Goal: Transaction & Acquisition: Book appointment/travel/reservation

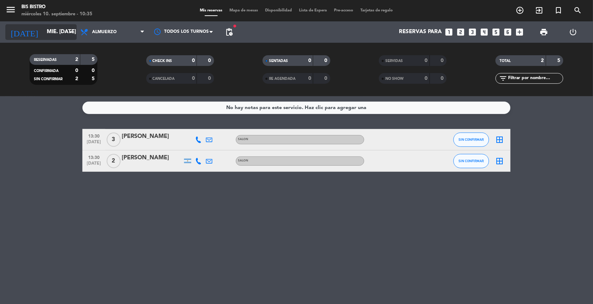
click at [58, 27] on input "mié. [DATE]" at bounding box center [78, 32] width 71 height 14
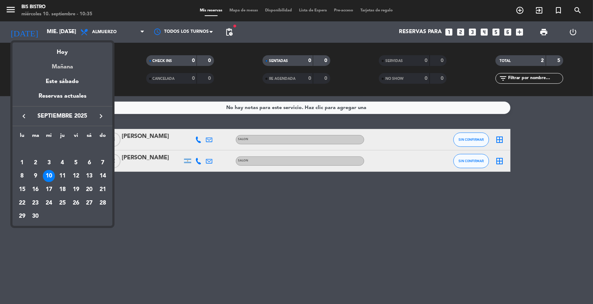
click at [58, 66] on div "Mañana" at bounding box center [62, 64] width 100 height 15
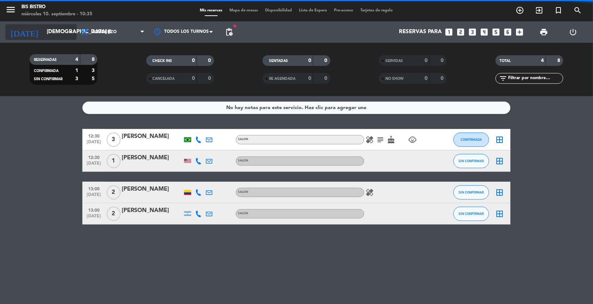
click at [54, 34] on input "[DEMOGRAPHIC_DATA] [DATE]" at bounding box center [78, 32] width 71 height 14
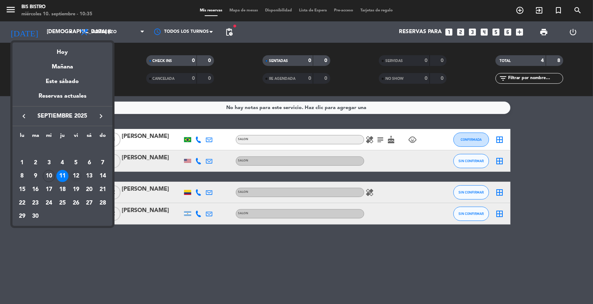
click at [77, 175] on div "12" at bounding box center [76, 176] width 12 height 12
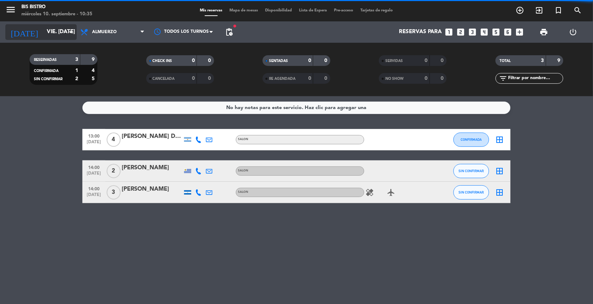
click at [43, 28] on input "vie. [DATE]" at bounding box center [78, 32] width 71 height 14
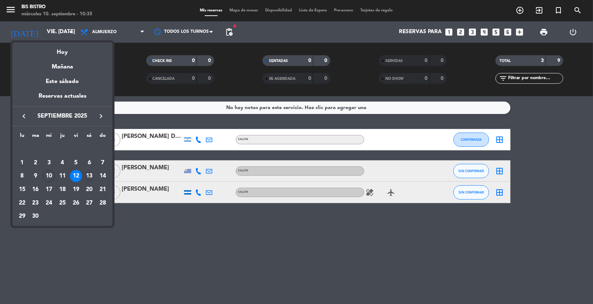
click at [86, 172] on div "13" at bounding box center [89, 176] width 12 height 12
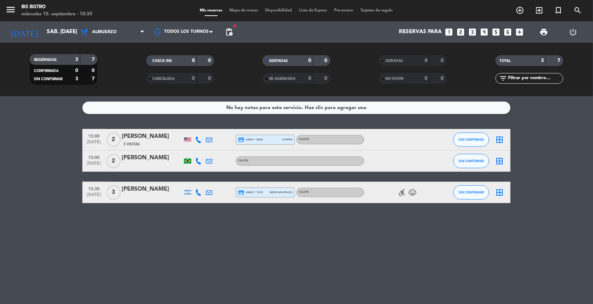
click at [59, 20] on div "menu Bis Bistro miércoles 10. septiembre - 10:35 Mis reservas Mapa de mesas Dis…" at bounding box center [296, 10] width 593 height 21
click at [54, 27] on input "sáb. [DATE]" at bounding box center [78, 32] width 71 height 14
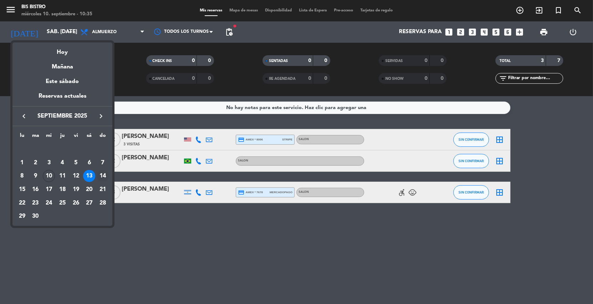
click at [100, 175] on div "14" at bounding box center [103, 176] width 12 height 12
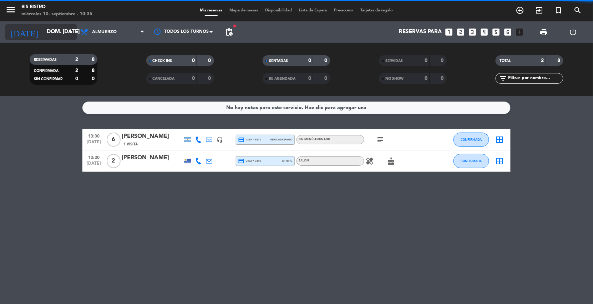
click at [54, 33] on input "dom. [DATE]" at bounding box center [78, 32] width 71 height 14
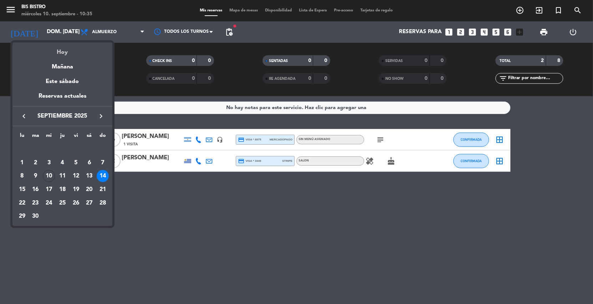
click at [58, 52] on div "Hoy" at bounding box center [62, 49] width 100 height 15
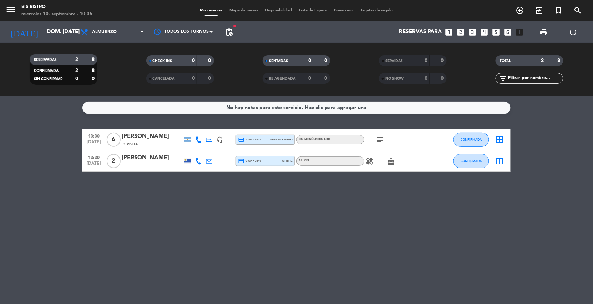
type input "mié. [DATE]"
click at [58, 52] on div "RESERVADAS 2 8 CONFIRMADA 2 8 SIN CONFIRMAR 0 0" at bounding box center [63, 69] width 116 height 39
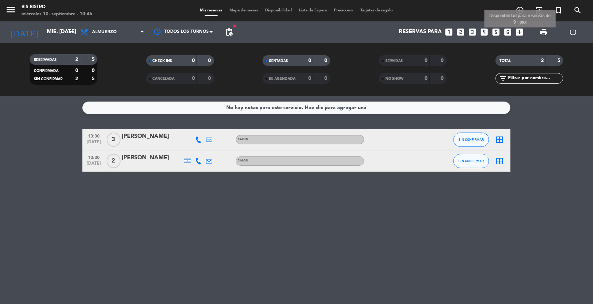
click at [520, 30] on icon "add_box" at bounding box center [519, 31] width 9 height 9
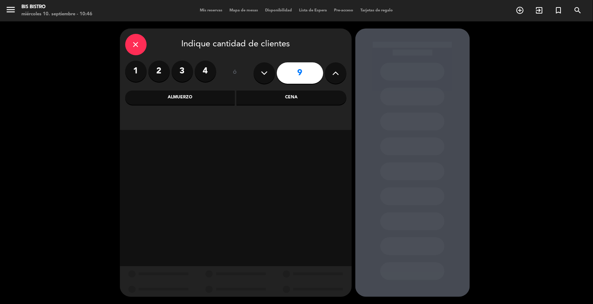
click at [259, 98] on div "Cena" at bounding box center [291, 98] width 110 height 14
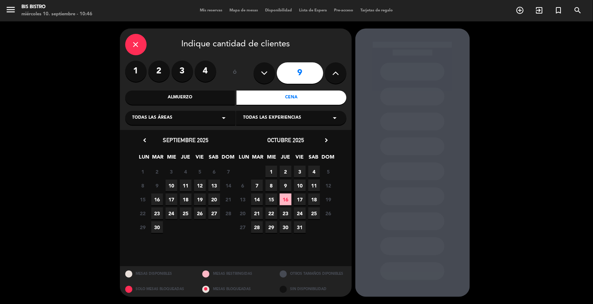
click at [184, 213] on span "25" at bounding box center [186, 214] width 12 height 12
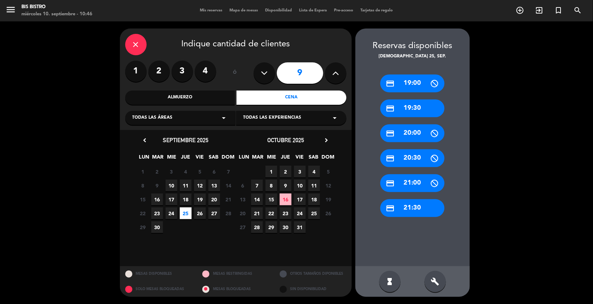
click at [405, 102] on div "credit_card 19:30" at bounding box center [412, 109] width 64 height 18
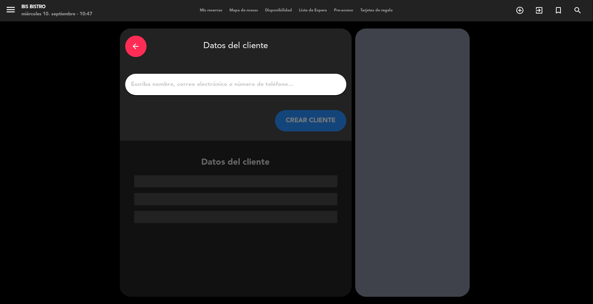
click at [238, 83] on input "1" at bounding box center [236, 85] width 210 height 10
paste input "empresa [PERSON_NAME]"
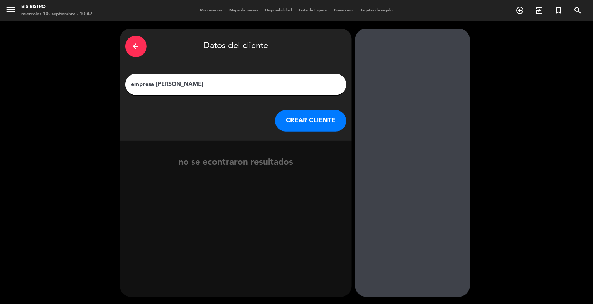
type input "empresa [PERSON_NAME]"
click at [297, 126] on button "CREAR CLIENTE" at bounding box center [310, 120] width 71 height 21
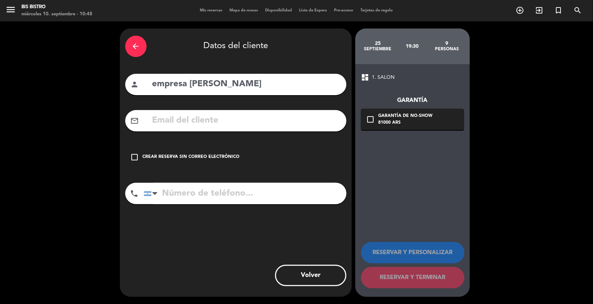
drag, startPoint x: 161, startPoint y: 156, endPoint x: 160, endPoint y: 164, distance: 7.6
click at [161, 157] on div "Crear reserva sin correo electrónico" at bounding box center [191, 157] width 97 height 7
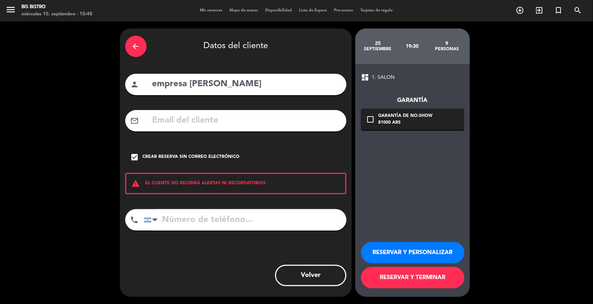
click at [195, 223] on input "tel" at bounding box center [245, 219] width 203 height 21
paste input "[PHONE_NUMBER]"
type input "[PHONE_NUMBER]"
click at [418, 282] on button "RESERVAR Y TERMINAR" at bounding box center [412, 277] width 103 height 21
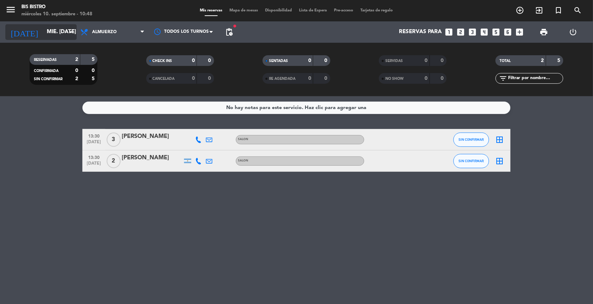
click at [61, 27] on input "mié. [DATE]" at bounding box center [78, 32] width 71 height 14
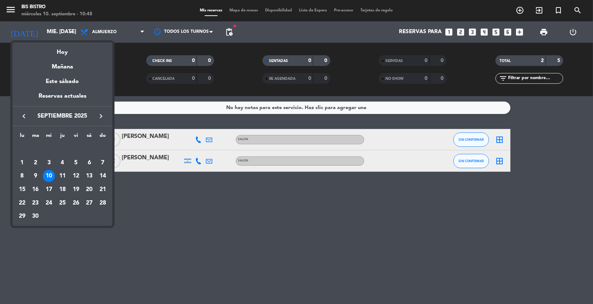
click at [61, 199] on div "25" at bounding box center [62, 203] width 12 height 12
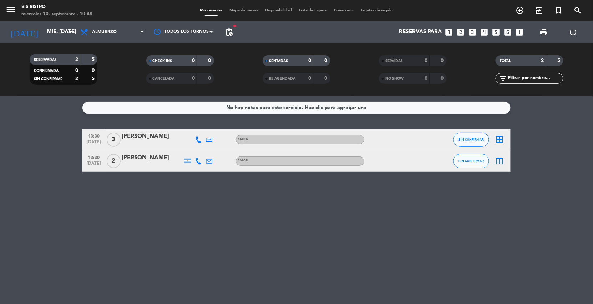
type input "[DEMOGRAPHIC_DATA] [DATE]"
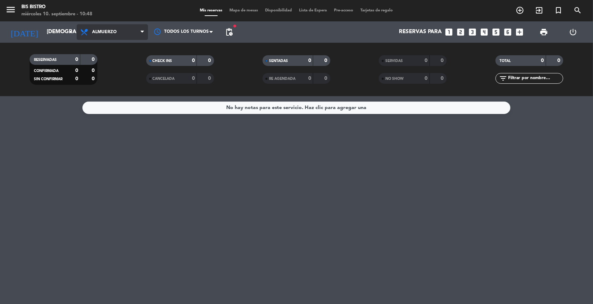
click at [103, 32] on span "Almuerzo" at bounding box center [104, 32] width 25 height 5
click at [108, 83] on div "menu Bis Bistro miércoles 10. septiembre - 10:48 Mis reservas Mapa de mesas Dis…" at bounding box center [296, 48] width 593 height 96
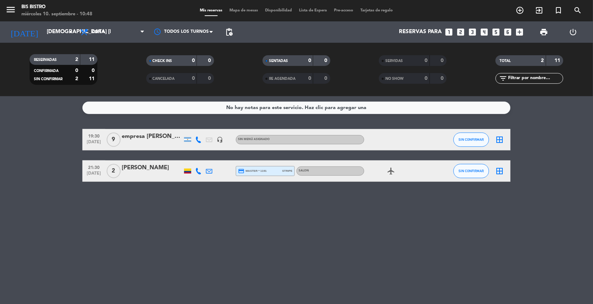
click at [161, 141] on div "empresa [PERSON_NAME]" at bounding box center [152, 136] width 61 height 9
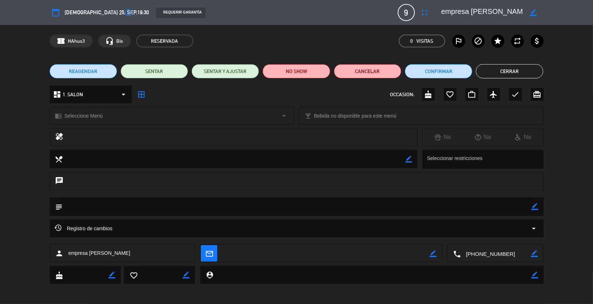
click at [538, 205] on icon "border_color" at bounding box center [534, 206] width 7 height 7
click at [300, 207] on textarea at bounding box center [297, 207] width 469 height 18
type textarea "menu de 3 pasos, no carnes,pollo,aves,alcohol"
click at [537, 209] on icon at bounding box center [534, 206] width 7 height 7
click at [87, 9] on span "[DEMOGRAPHIC_DATA] 25, sep." at bounding box center [101, 12] width 73 height 9
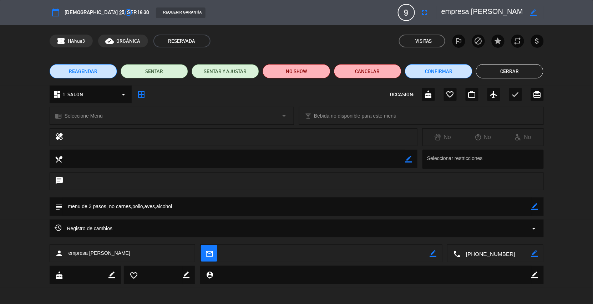
click at [501, 65] on button "Cerrar" at bounding box center [509, 71] width 67 height 14
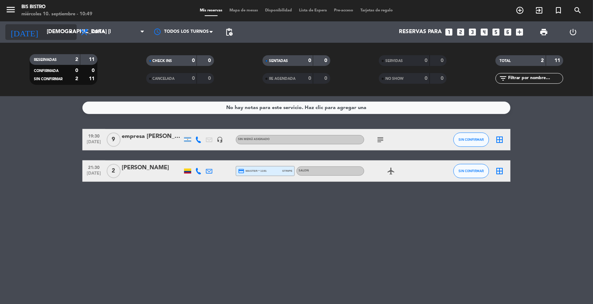
click at [65, 34] on input "[DEMOGRAPHIC_DATA] [DATE]" at bounding box center [78, 32] width 71 height 14
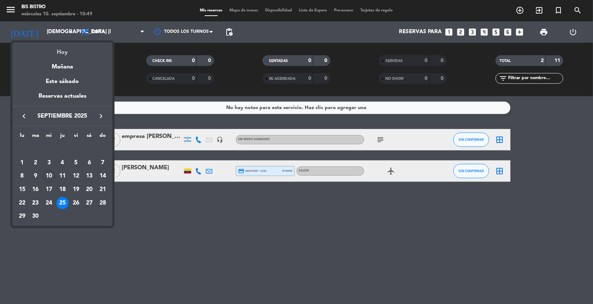
click at [61, 53] on div "Hoy" at bounding box center [62, 49] width 100 height 15
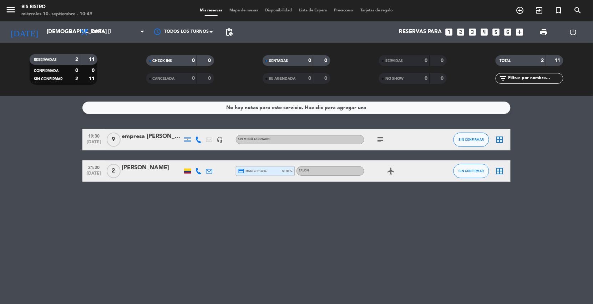
type input "mié. [DATE]"
click at [100, 34] on span "Cena" at bounding box center [98, 32] width 12 height 5
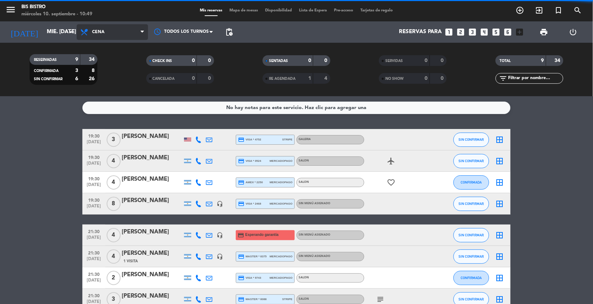
click at [105, 32] on span "Cena" at bounding box center [112, 32] width 71 height 16
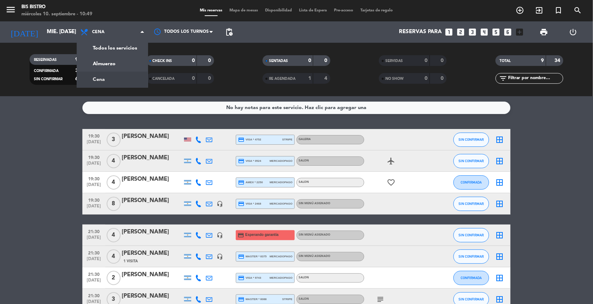
click at [26, 143] on bookings-row "19:30 [DATE] 3 [PERSON_NAME] credit_card visa * 4752 stripe GALERIA SIN CONFIRM…" at bounding box center [296, 230] width 593 height 203
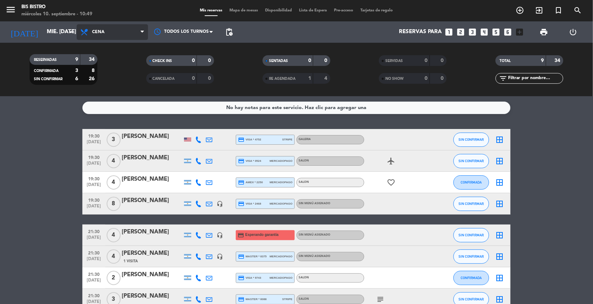
click at [87, 29] on icon at bounding box center [85, 32] width 10 height 9
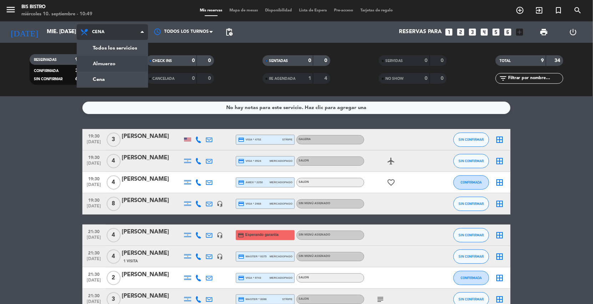
click at [113, 60] on div "menu Bis Bistro miércoles 10. septiembre - 10:49 Mis reservas Mapa de mesas Dis…" at bounding box center [296, 48] width 593 height 96
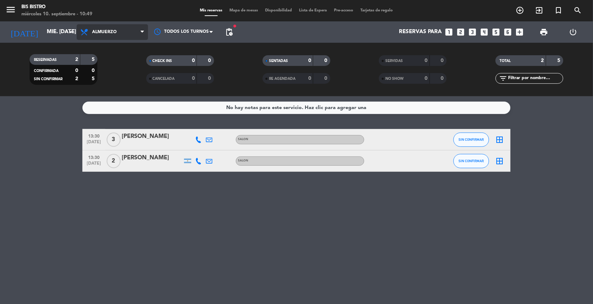
click at [109, 38] on span "Almuerzo" at bounding box center [112, 32] width 71 height 16
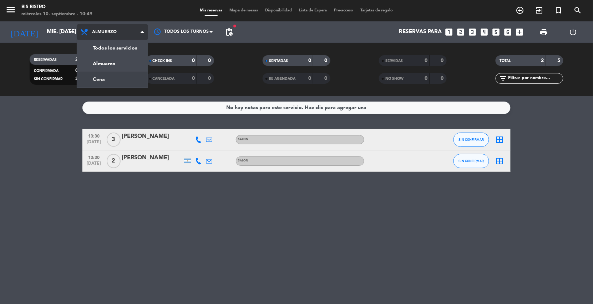
click at [102, 78] on div "menu Bis Bistro miércoles 10. septiembre - 10:49 Mis reservas Mapa de mesas Dis…" at bounding box center [296, 48] width 593 height 96
